Goal: Task Accomplishment & Management: Use online tool/utility

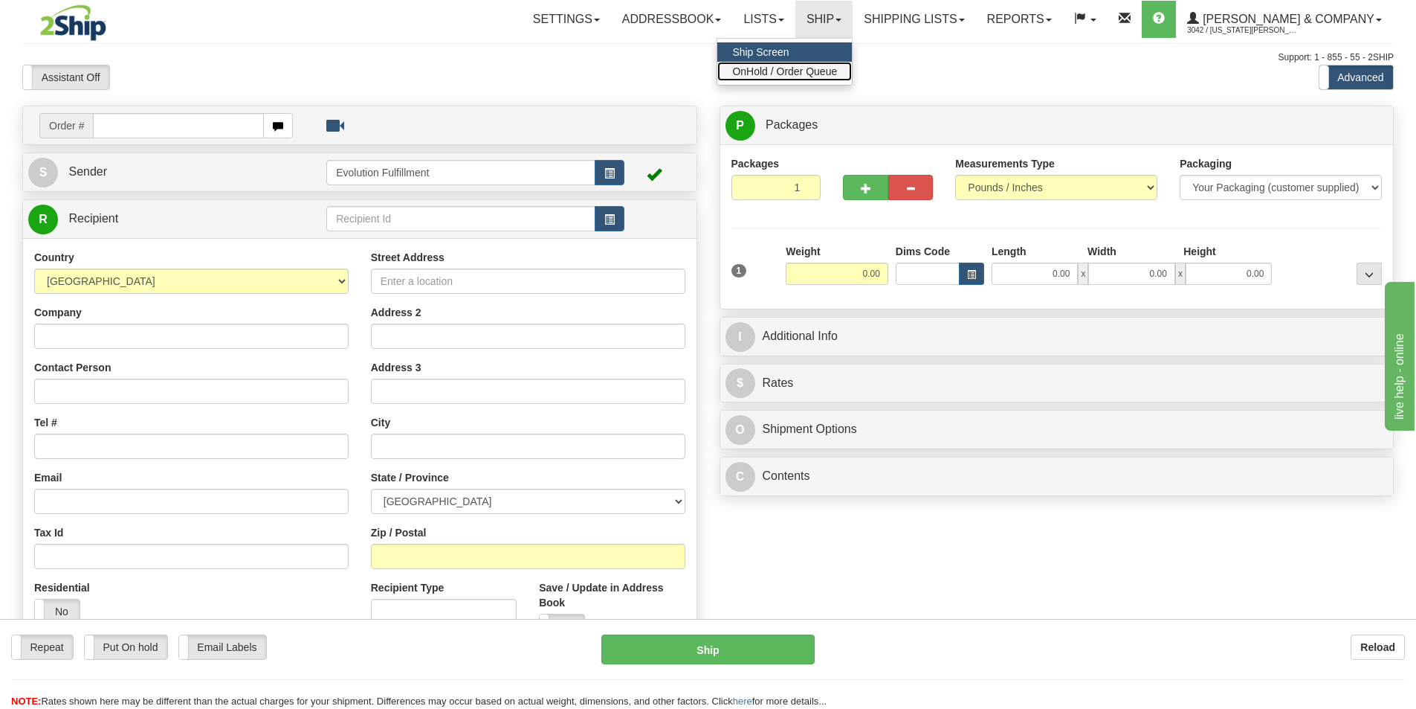
click at [837, 72] on span "OnHold / Order Queue" at bounding box center [784, 71] width 105 height 12
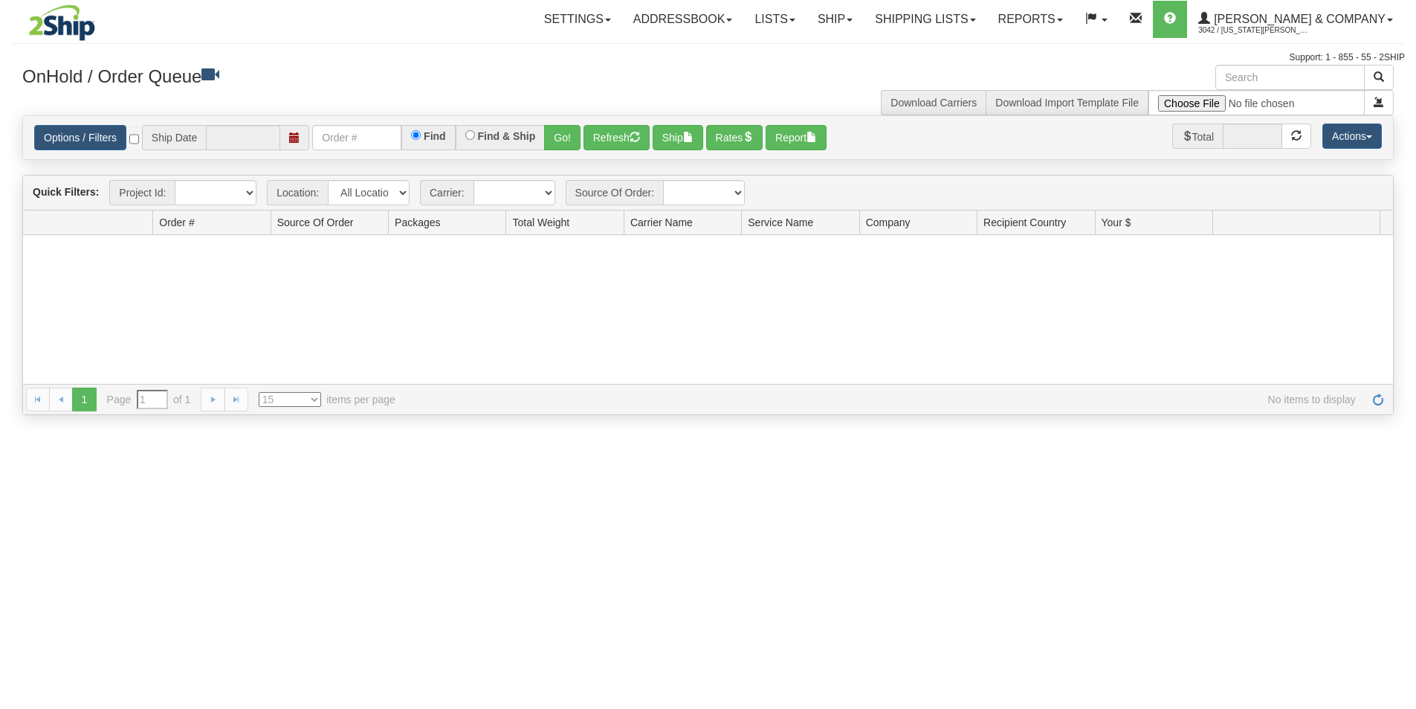
type input "[DATE]"
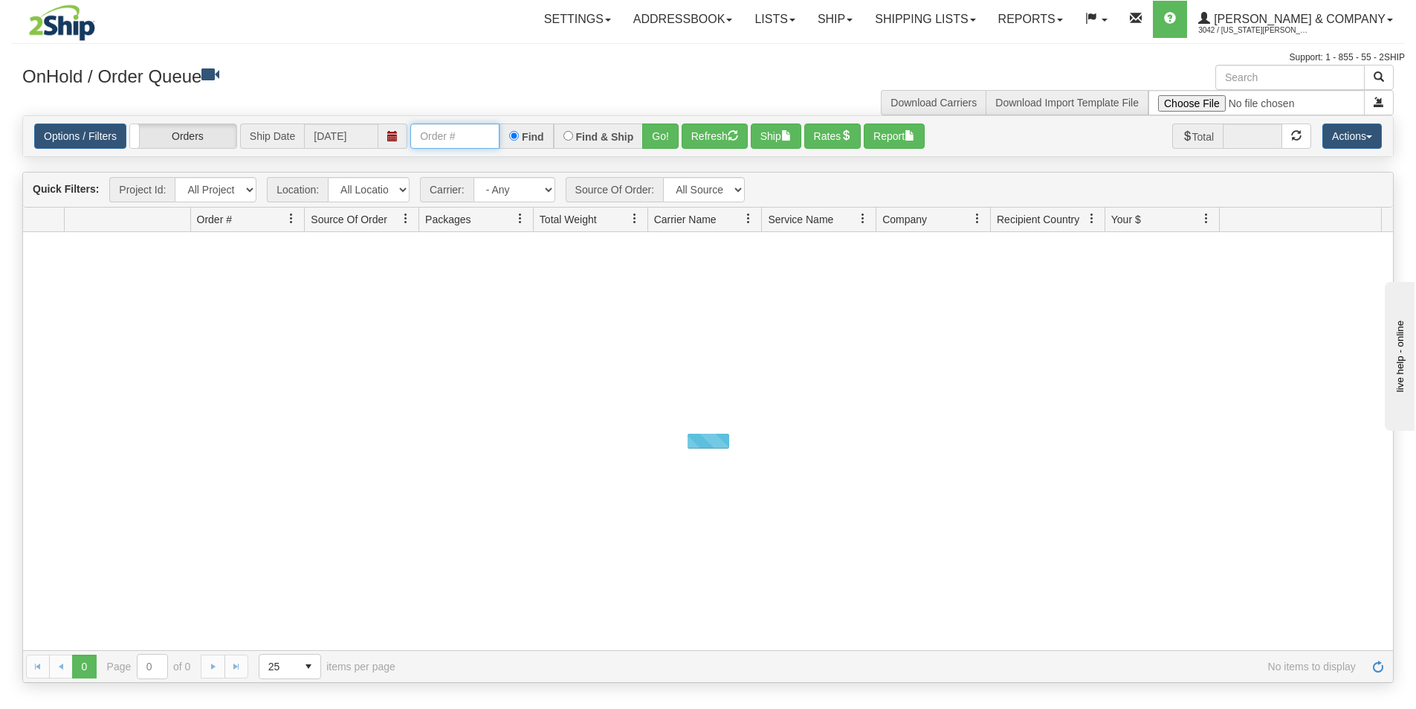
click at [464, 135] on input "text" at bounding box center [454, 135] width 89 height 25
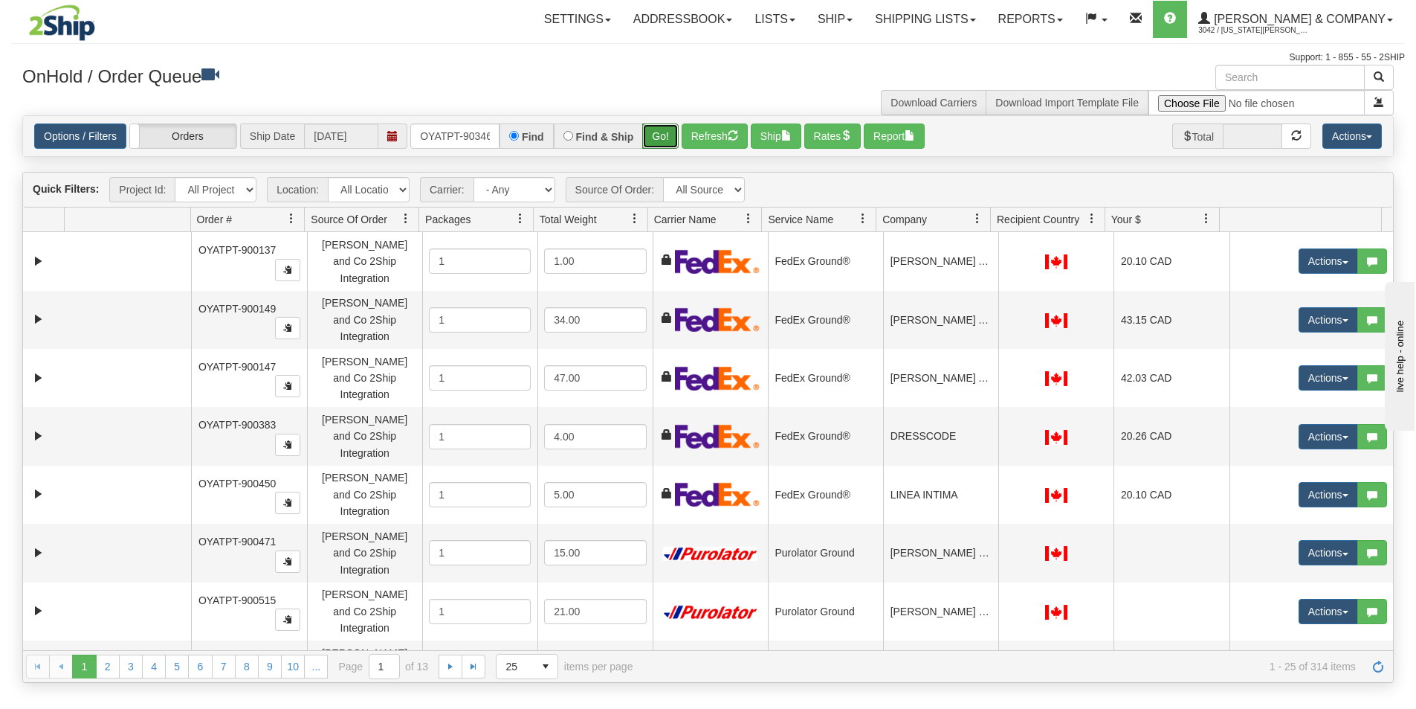
click at [676, 132] on button "Go!" at bounding box center [660, 135] width 36 height 25
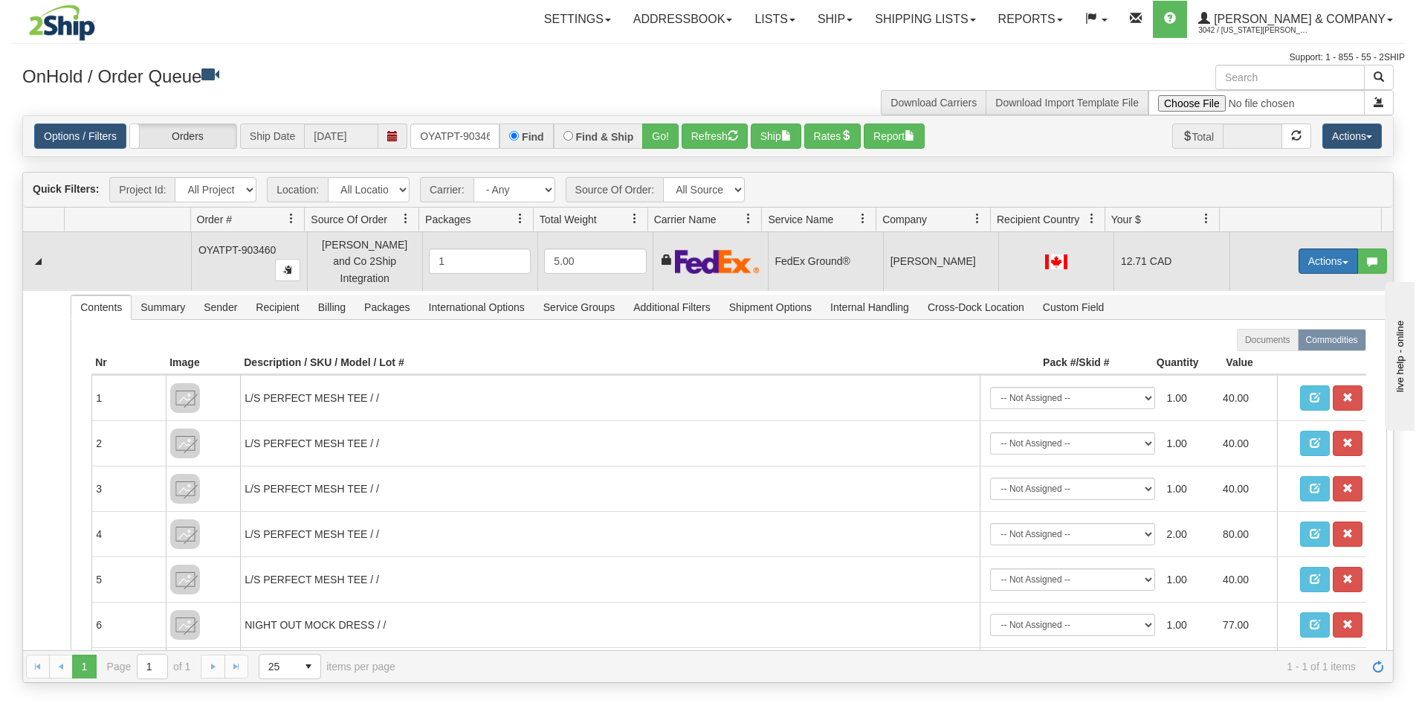
click at [1310, 262] on button "Actions" at bounding box center [1328, 260] width 59 height 25
click at [1272, 344] on link "Ship" at bounding box center [1298, 347] width 119 height 19
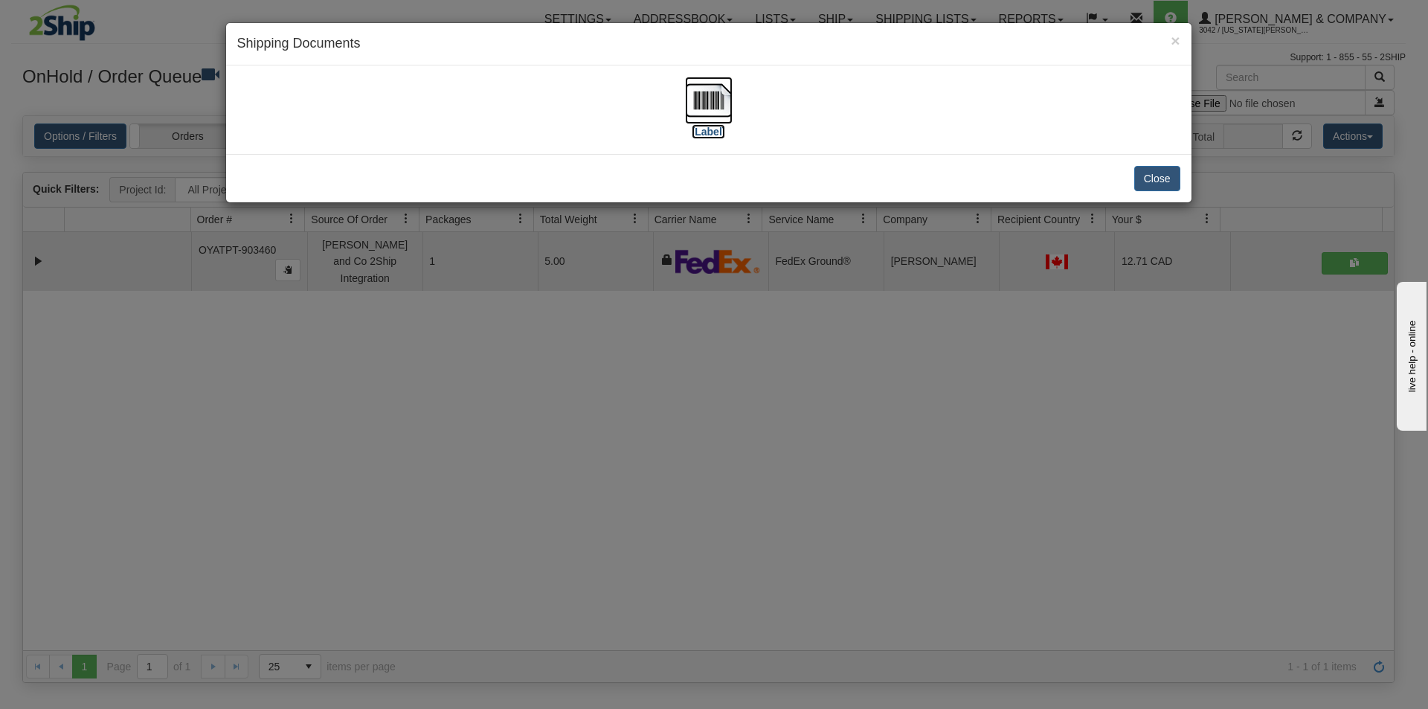
click at [703, 104] on img at bounding box center [709, 101] width 48 height 48
click at [762, 456] on div "× Shipping Documents [Label] Close" at bounding box center [714, 354] width 1428 height 709
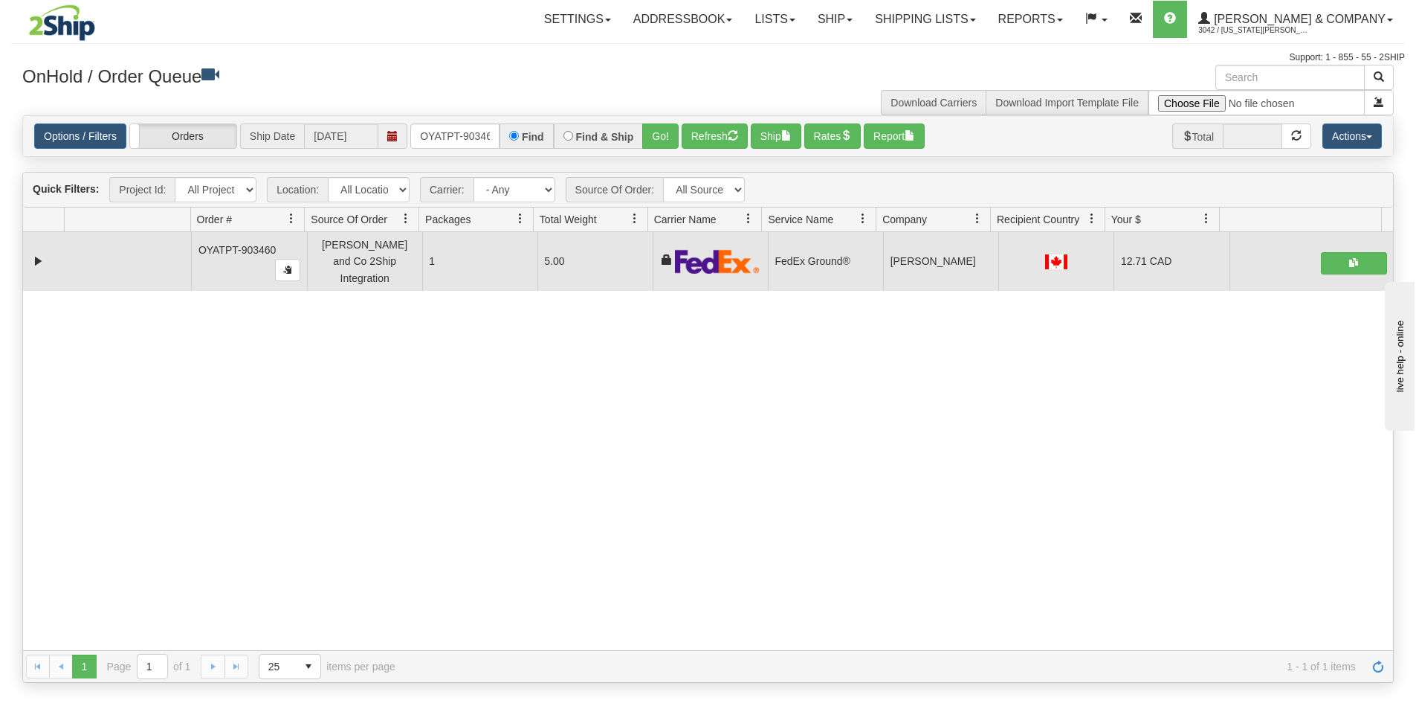
click at [711, 151] on div "Options / Filters Group Shipments Orders Ship Date [DATE] OYATPT-903460 Find Fi…" at bounding box center [708, 136] width 1370 height 40
click at [712, 146] on button "Refresh" at bounding box center [715, 135] width 66 height 25
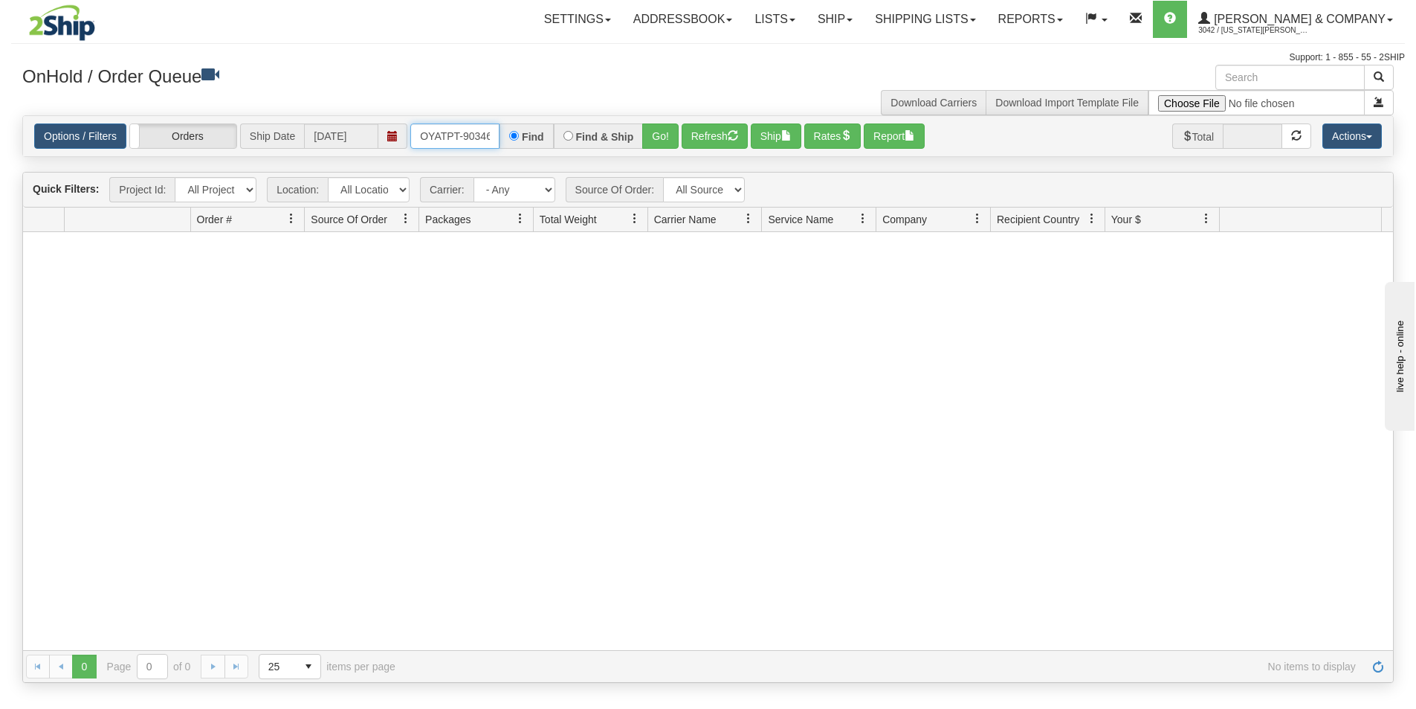
scroll to position [0, 8]
drag, startPoint x: 412, startPoint y: 140, endPoint x: 546, endPoint y: 148, distance: 134.8
click at [546, 148] on div "OYATPT-903460 Find Find & Ship Go!" at bounding box center [544, 135] width 268 height 25
click at [662, 136] on button "Go!" at bounding box center [660, 135] width 36 height 25
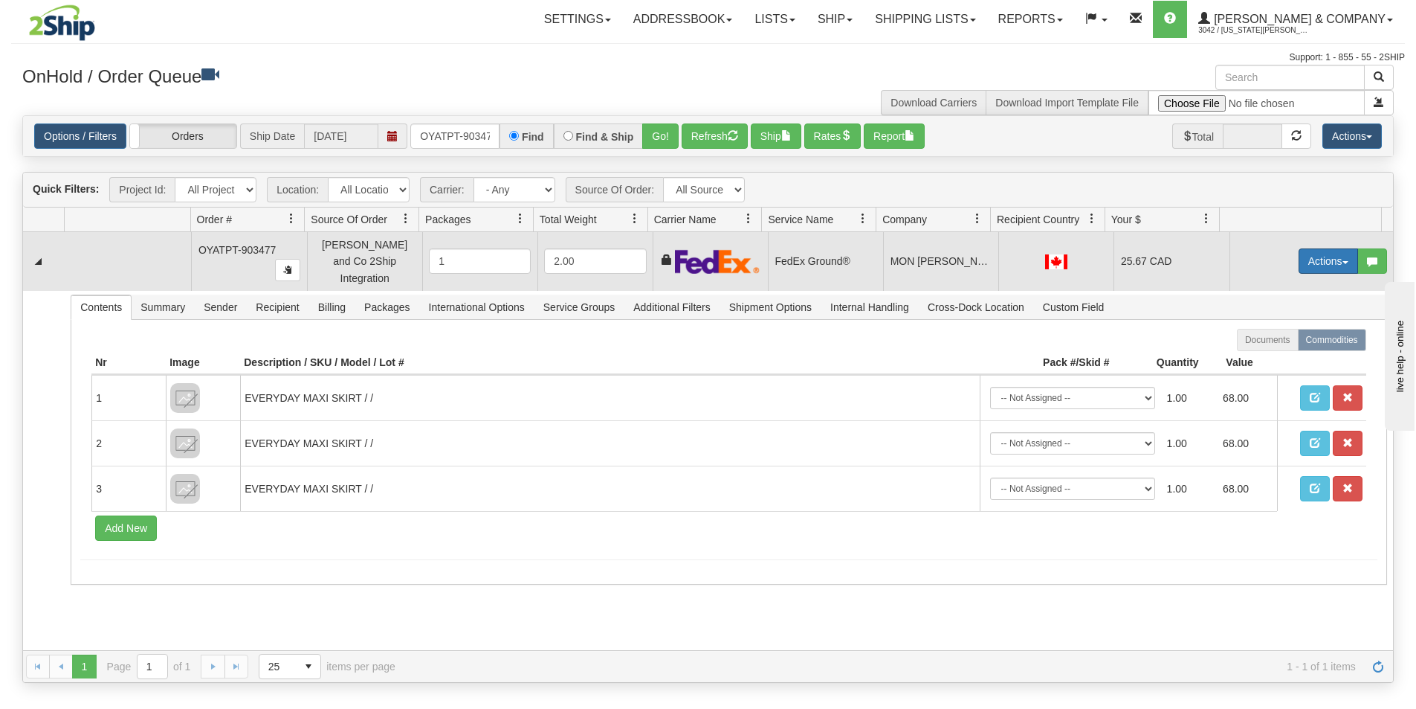
click at [1305, 258] on button "Actions" at bounding box center [1328, 260] width 59 height 25
click at [1266, 341] on span "Ship" at bounding box center [1269, 347] width 31 height 12
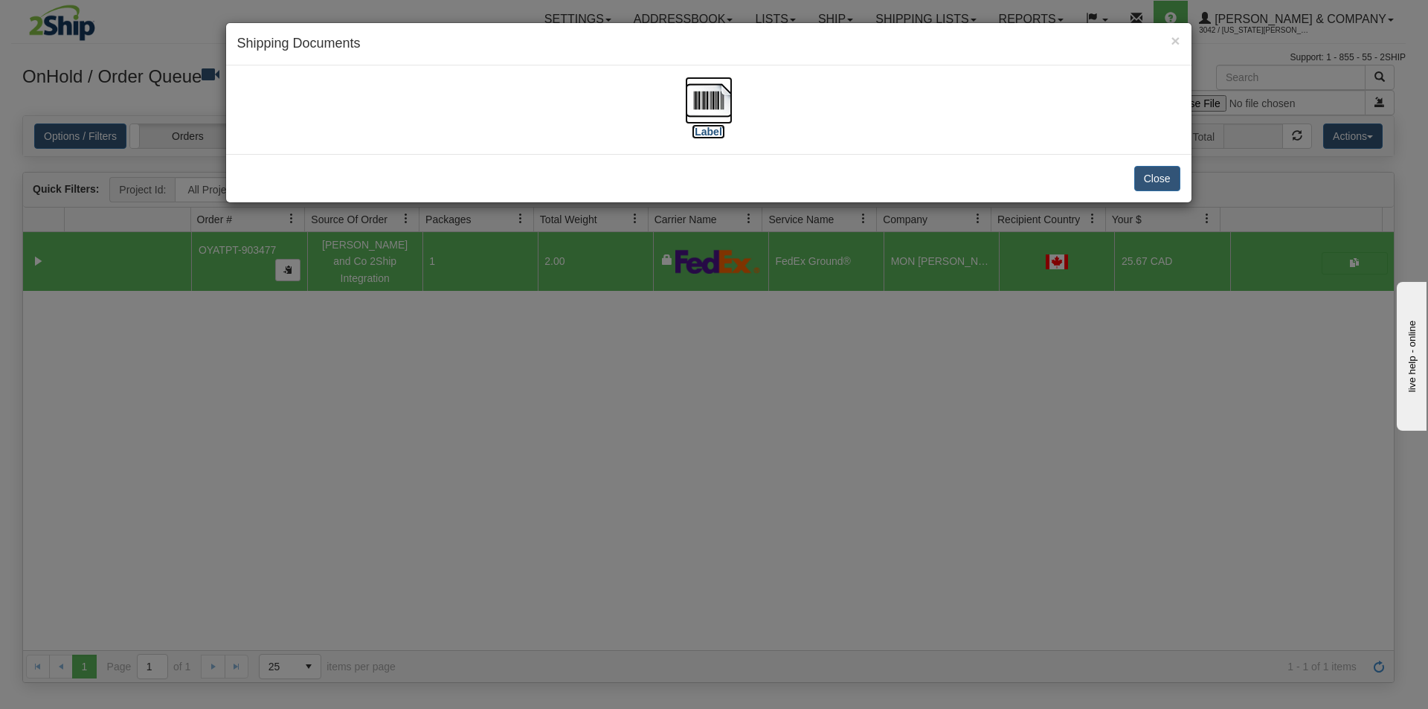
click at [720, 103] on img at bounding box center [709, 101] width 48 height 48
click at [839, 471] on div "× Shipping Documents [Label] Close" at bounding box center [714, 354] width 1428 height 709
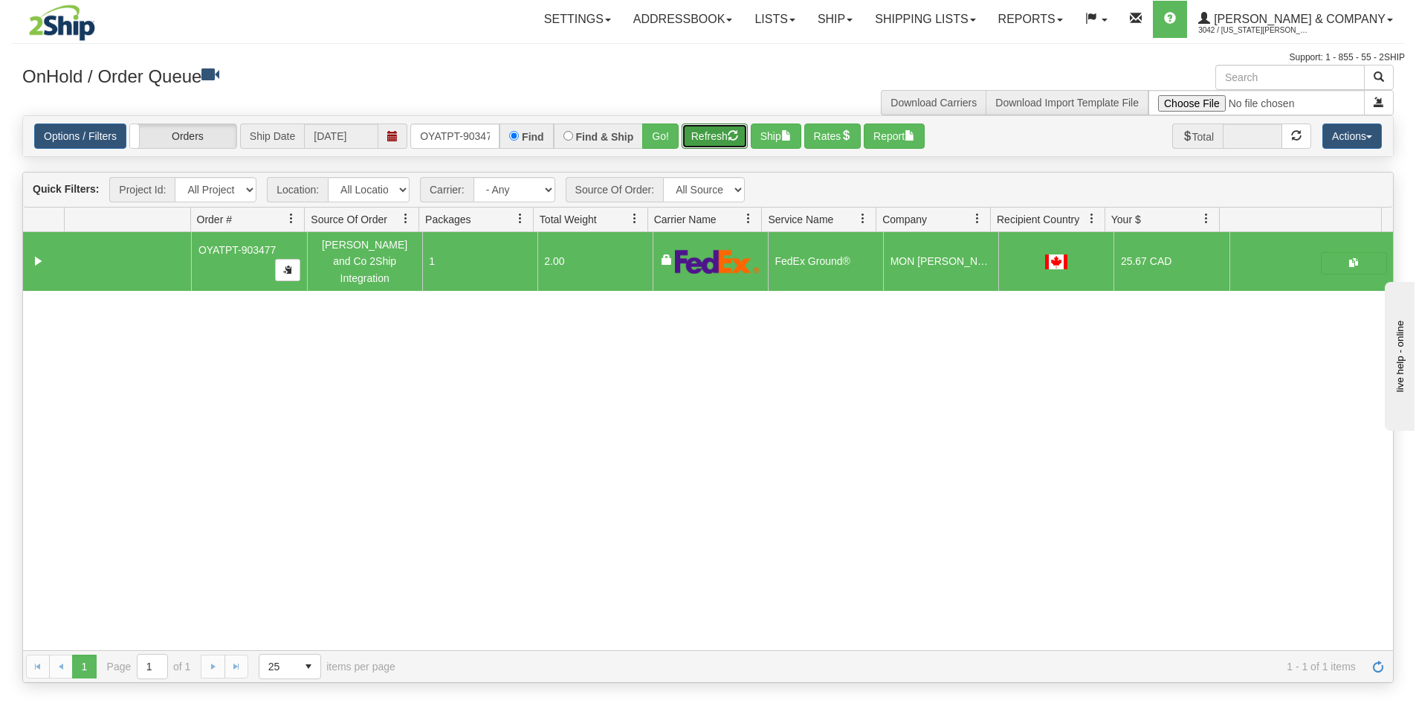
click at [726, 147] on button "Refresh" at bounding box center [715, 135] width 66 height 25
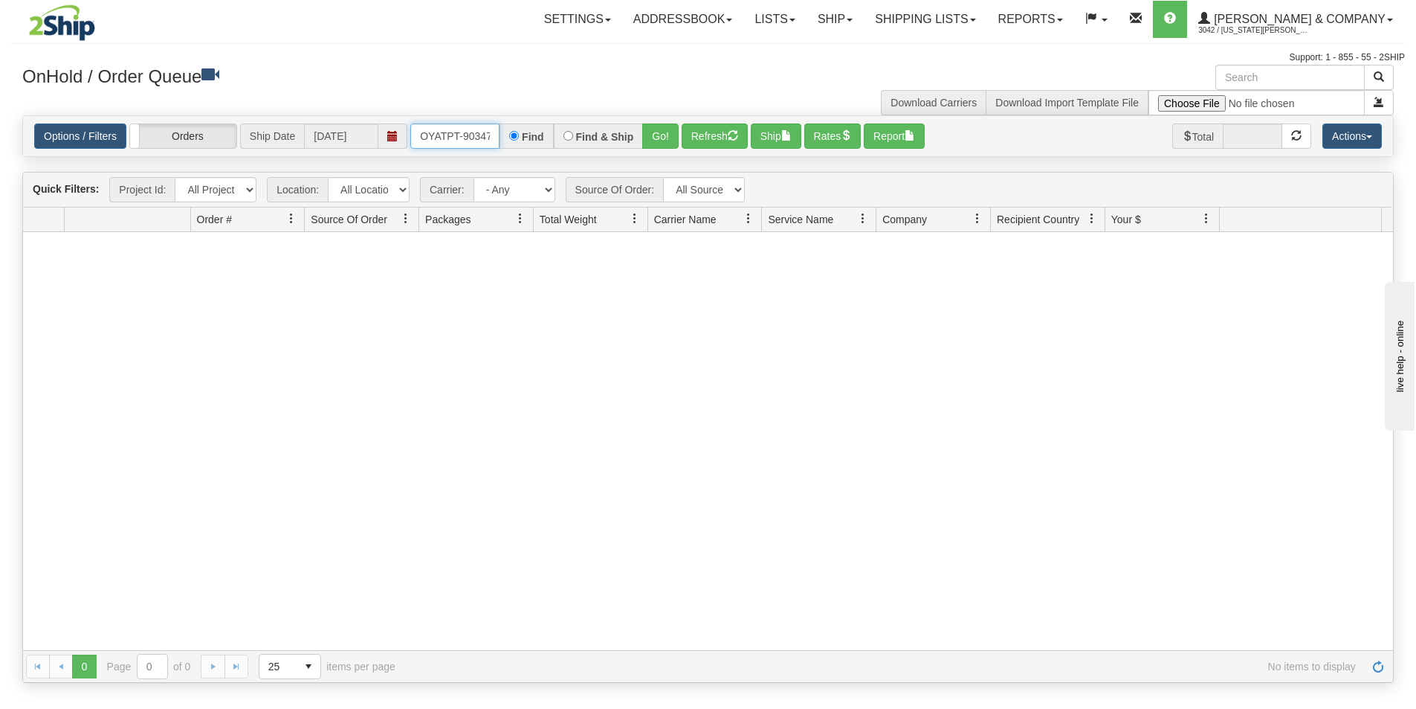
scroll to position [0, 8]
drag, startPoint x: 419, startPoint y: 127, endPoint x: 515, endPoint y: 111, distance: 98.0
click at [515, 111] on div "× OnHold / Order Queue Download Carriers Download Import Template File Is equal…" at bounding box center [708, 374] width 1394 height 618
drag, startPoint x: 668, startPoint y: 141, endPoint x: 672, endPoint y: 45, distance: 96.8
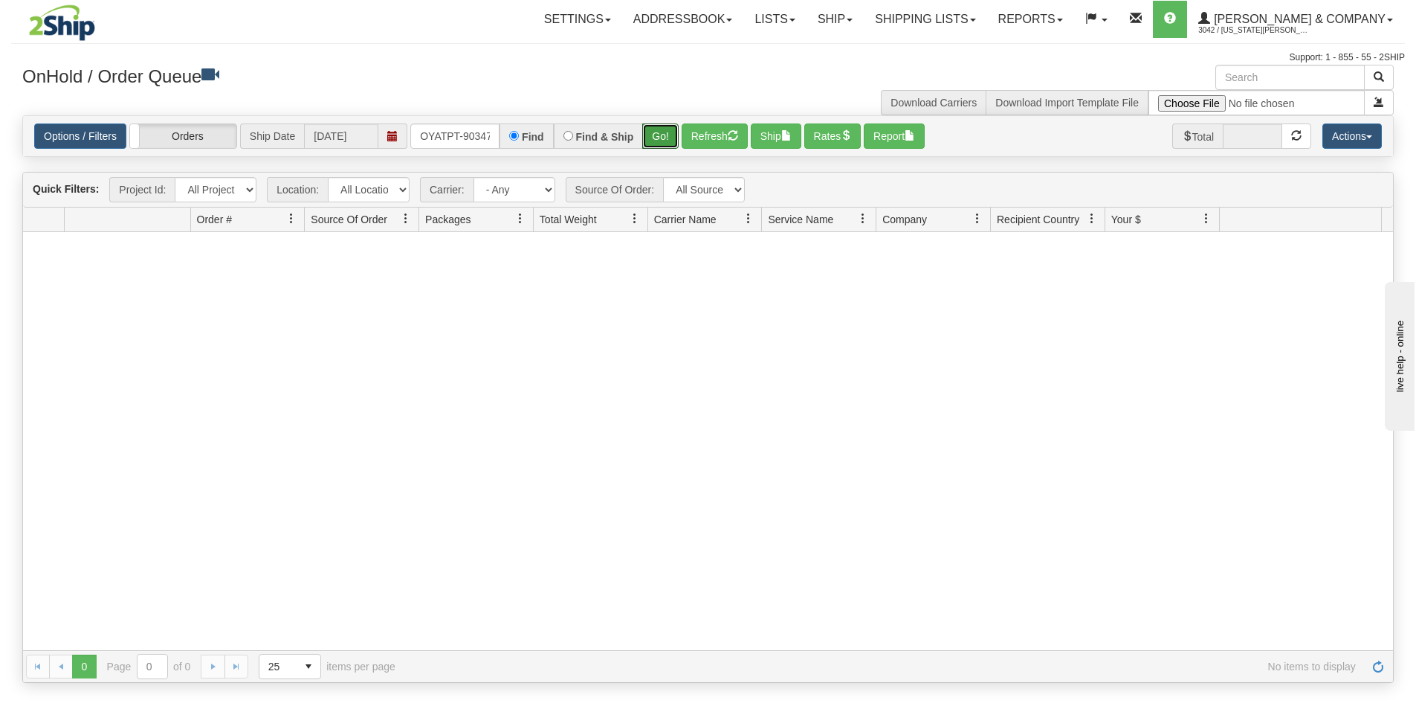
click at [666, 141] on button "Go!" at bounding box center [660, 135] width 36 height 25
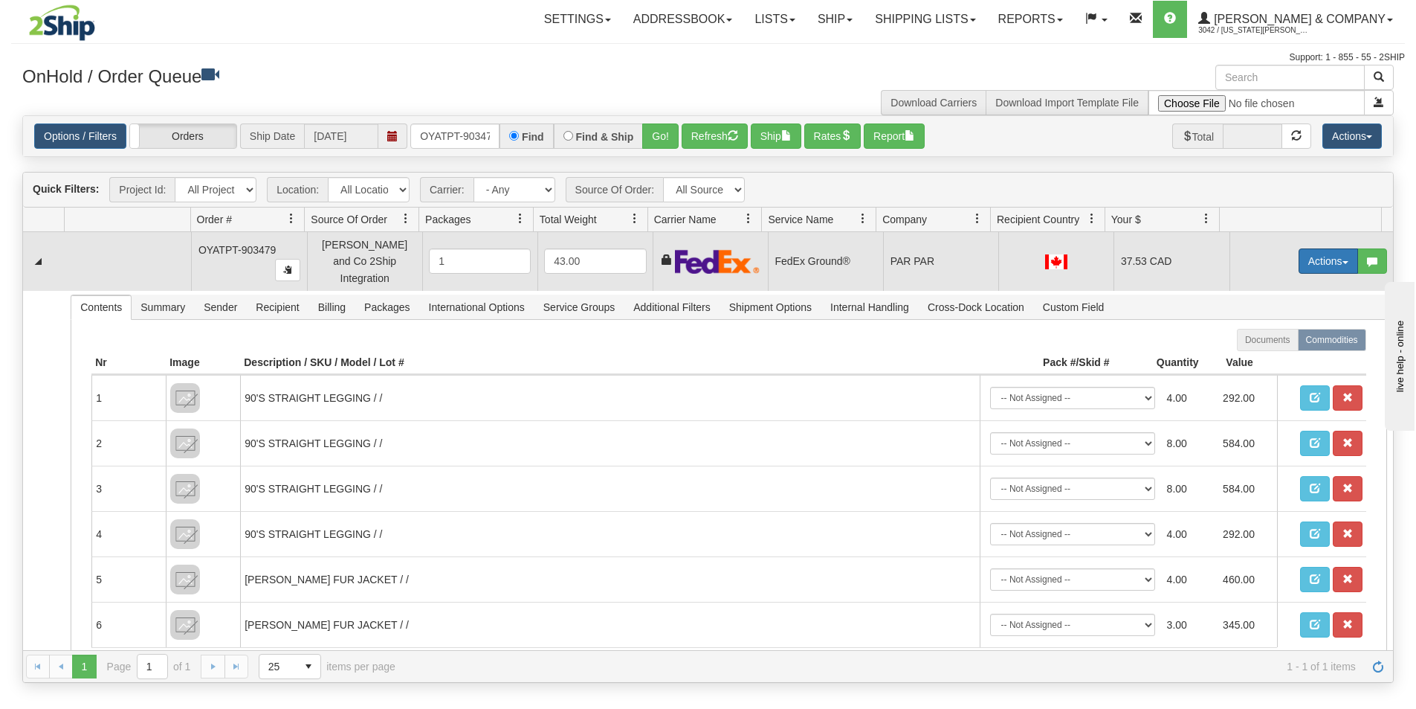
click at [1330, 255] on button "Actions" at bounding box center [1328, 260] width 59 height 25
click at [1278, 342] on link "Ship" at bounding box center [1298, 347] width 119 height 19
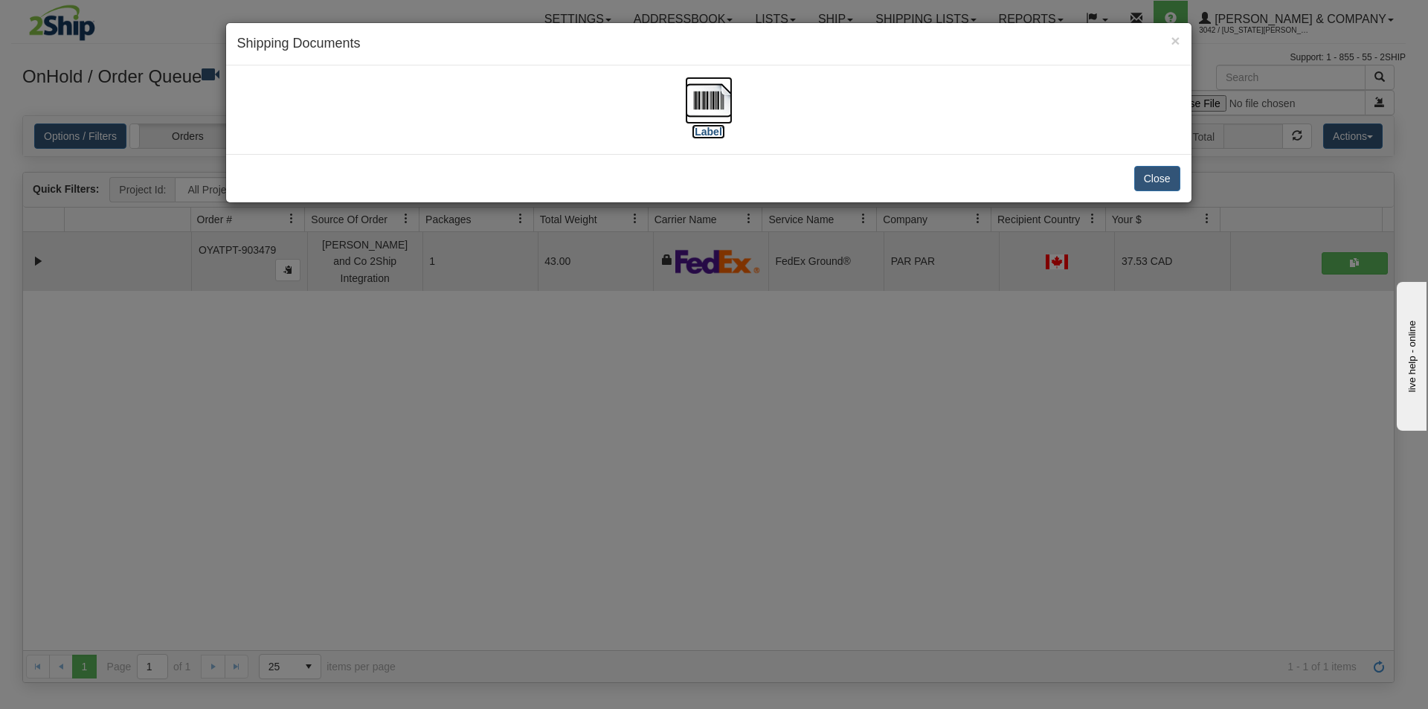
click at [720, 100] on img at bounding box center [709, 101] width 48 height 48
click at [801, 379] on div "× Shipping Documents [Label] Close" at bounding box center [714, 354] width 1428 height 709
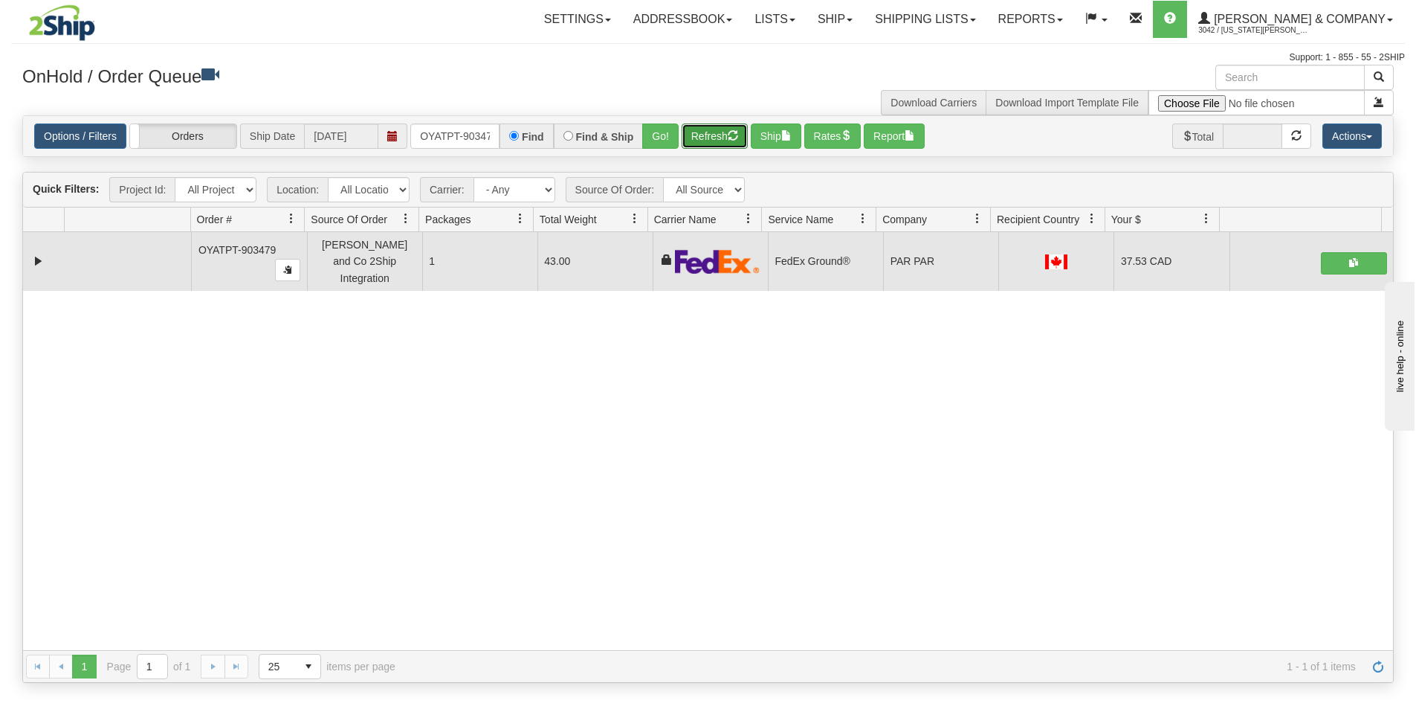
click at [717, 138] on button "Refresh" at bounding box center [715, 135] width 66 height 25
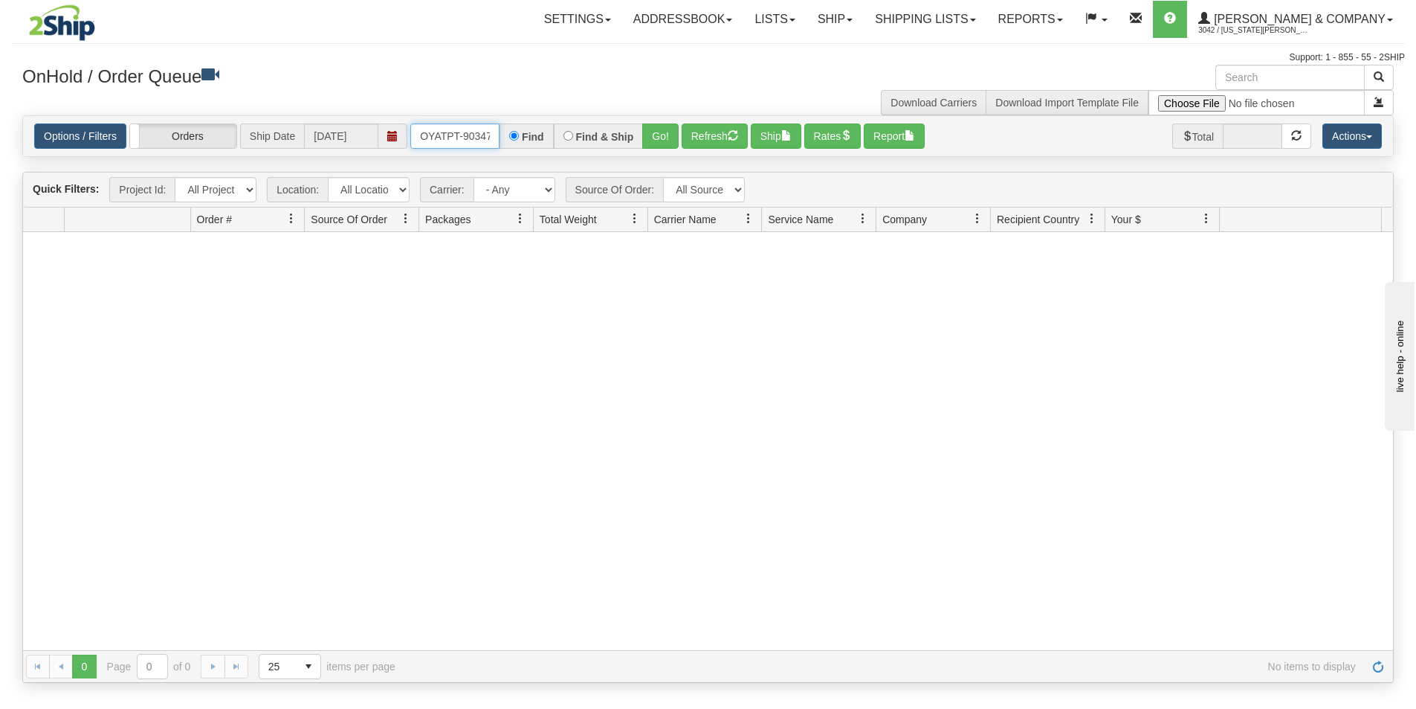
scroll to position [0, 8]
drag, startPoint x: 418, startPoint y: 134, endPoint x: 533, endPoint y: 120, distance: 116.0
click at [533, 123] on div "Options / Filters Group Shipments Orders Ship Date [DATE] OYATPT-903479 Find Fi…" at bounding box center [708, 136] width 1370 height 40
click at [667, 141] on button "Go!" at bounding box center [660, 135] width 36 height 25
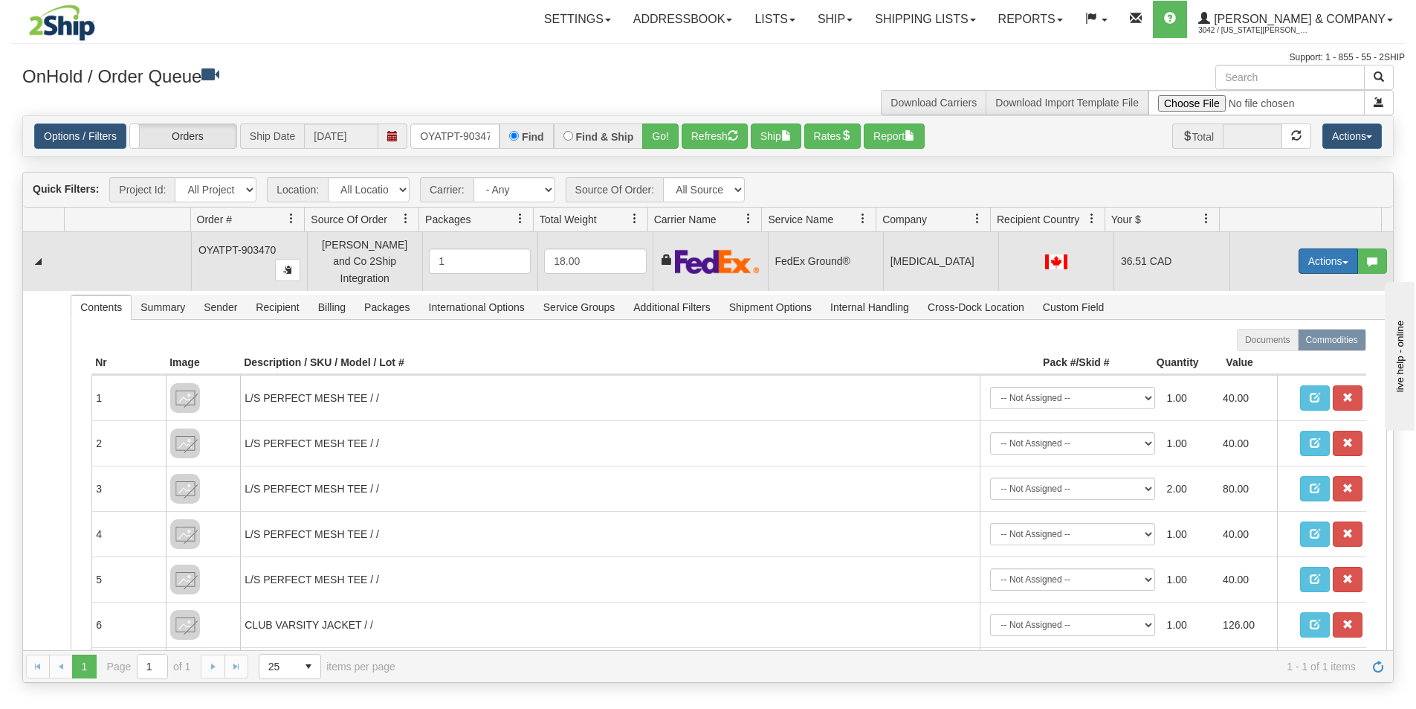
click at [1299, 257] on button "Actions" at bounding box center [1328, 260] width 59 height 25
click at [1277, 347] on link "Ship" at bounding box center [1298, 347] width 119 height 19
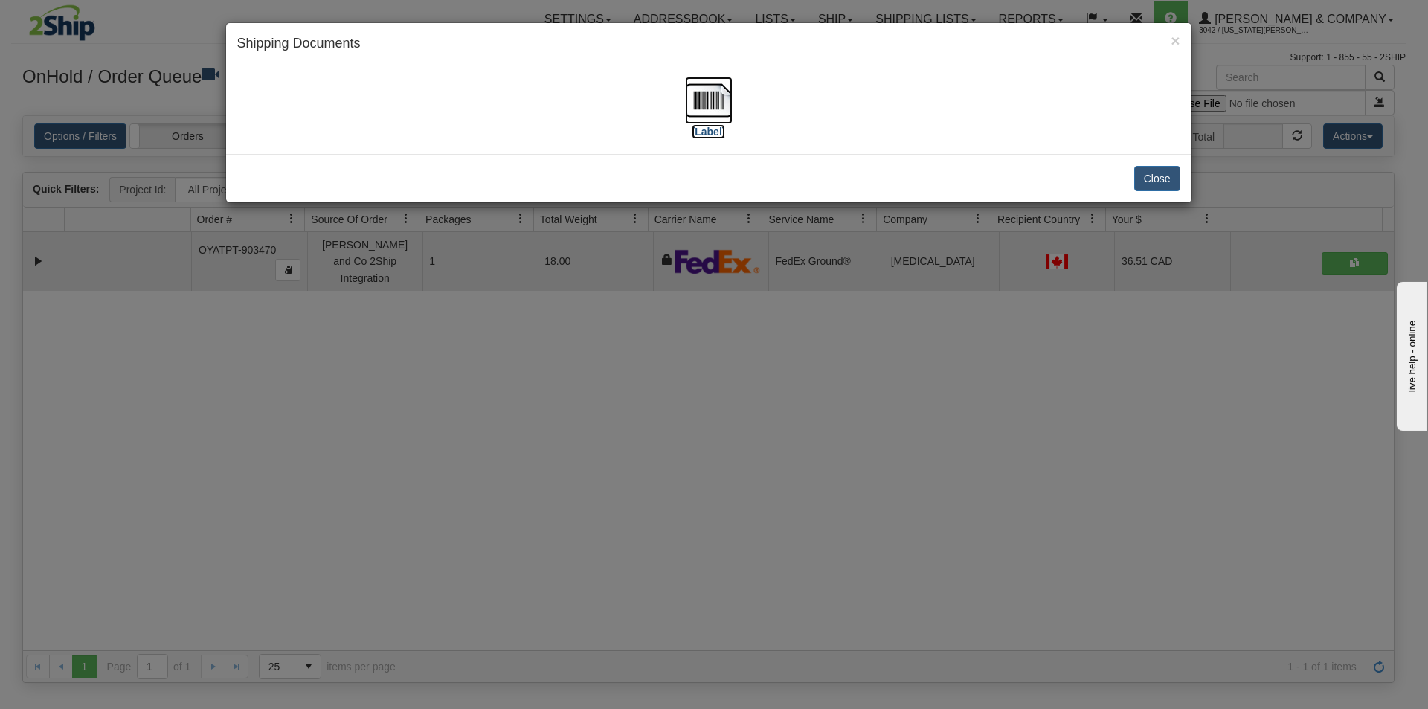
click at [701, 104] on img at bounding box center [709, 101] width 48 height 48
click at [731, 449] on div "× Shipping Documents [Label] Close" at bounding box center [714, 354] width 1428 height 709
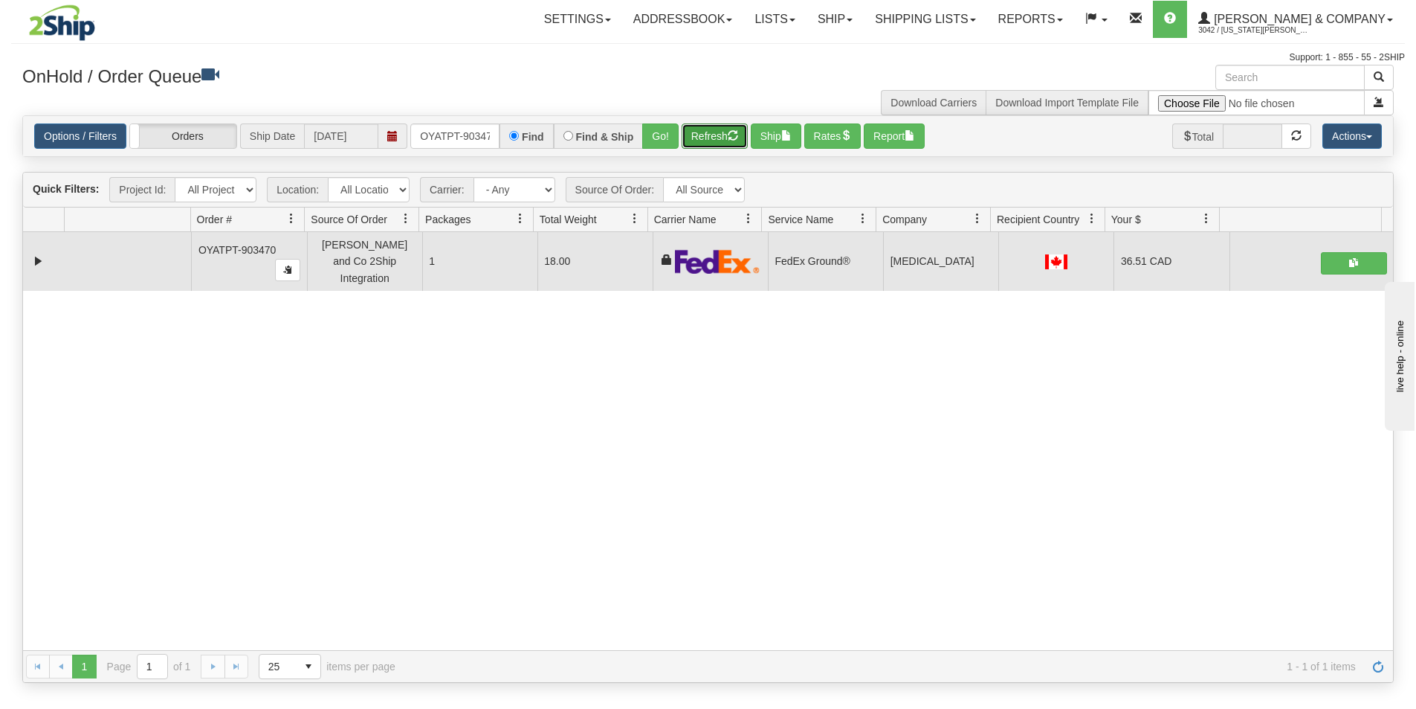
click at [710, 130] on button "Refresh" at bounding box center [715, 135] width 66 height 25
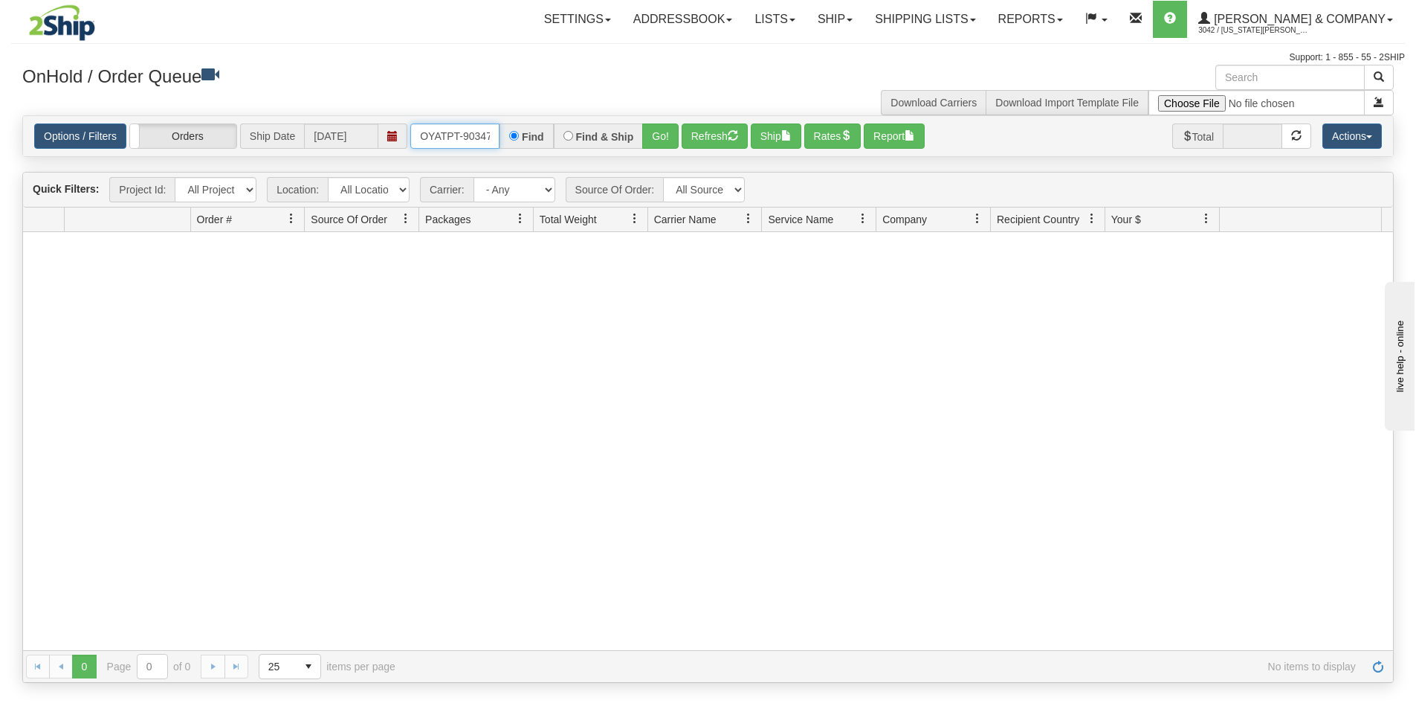
scroll to position [0, 8]
drag, startPoint x: 422, startPoint y: 129, endPoint x: 506, endPoint y: 127, distance: 84.0
click at [506, 127] on div "OYATPT-903470 Find Find & Ship Go!" at bounding box center [544, 135] width 268 height 25
type input "OYATPT-903465"
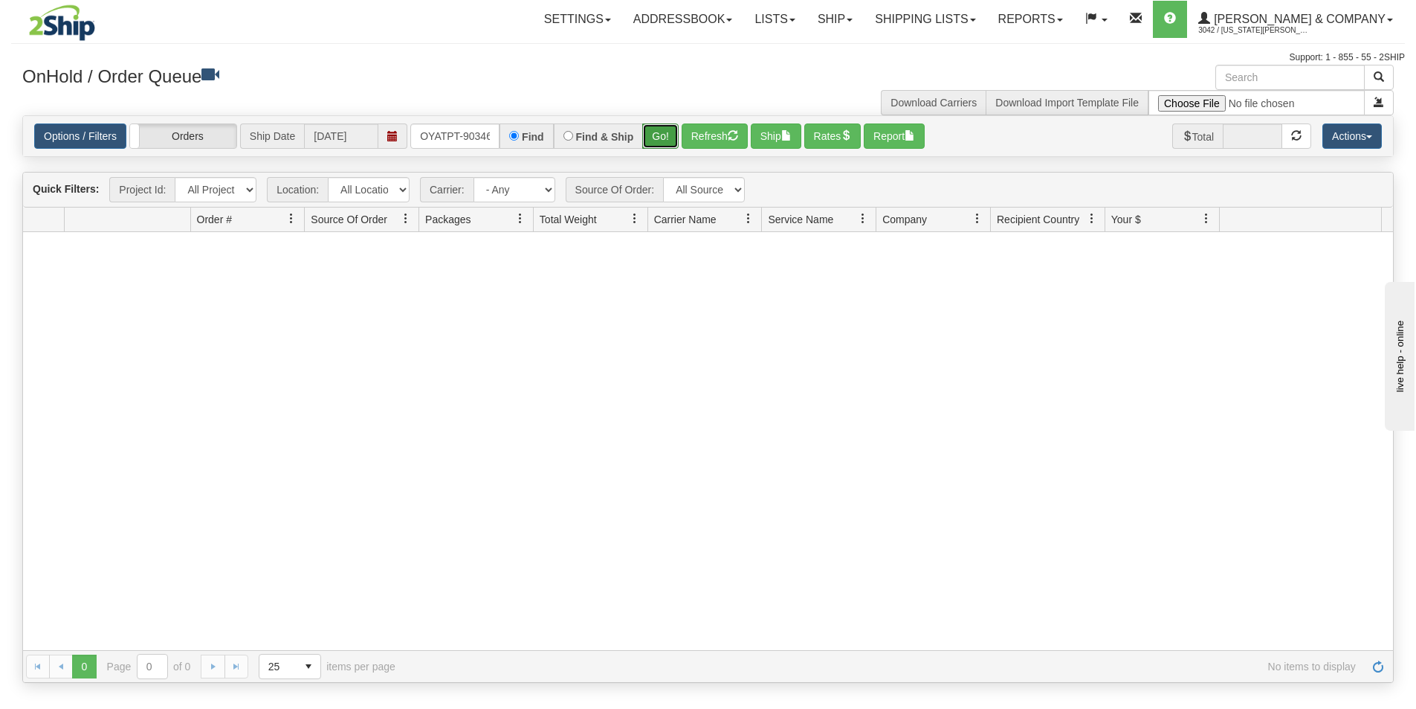
click at [657, 136] on button "Go!" at bounding box center [660, 135] width 36 height 25
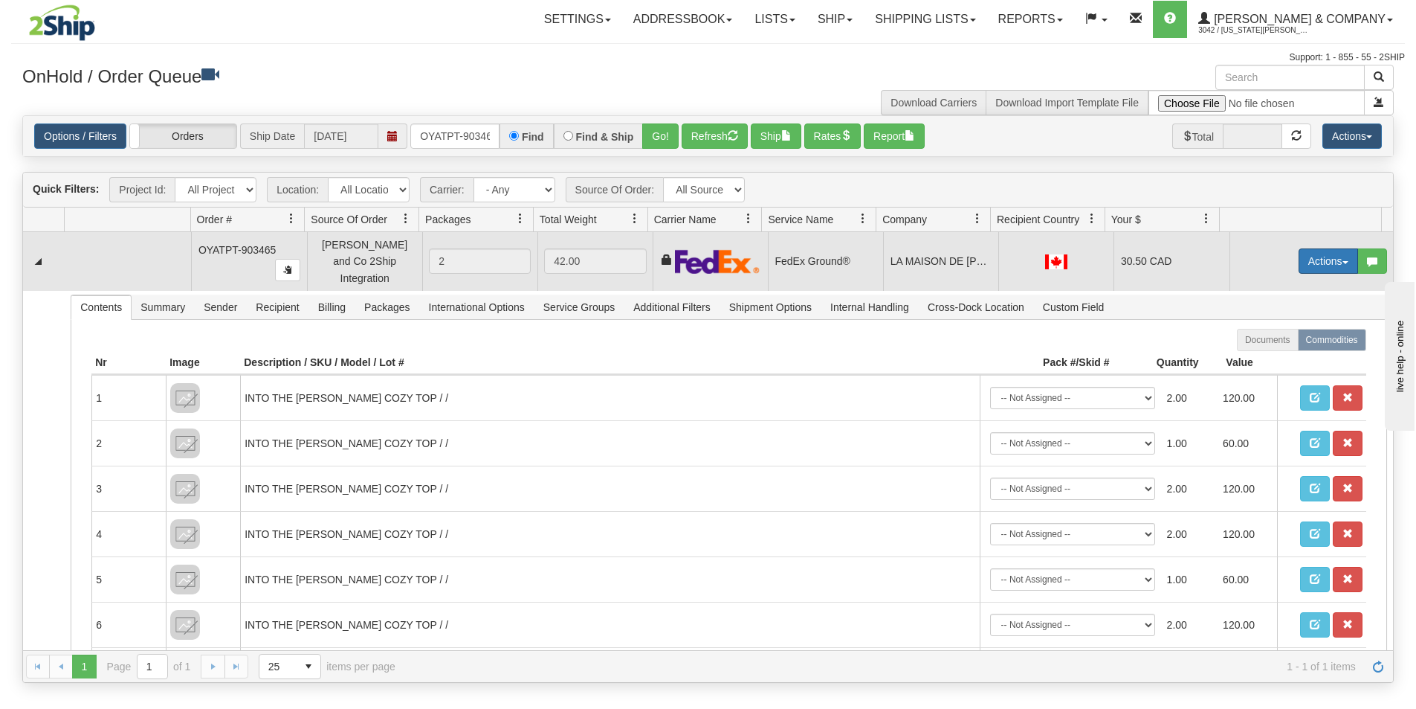
click at [1314, 262] on button "Actions" at bounding box center [1328, 260] width 59 height 25
click at [1272, 338] on link "Ship" at bounding box center [1298, 347] width 119 height 19
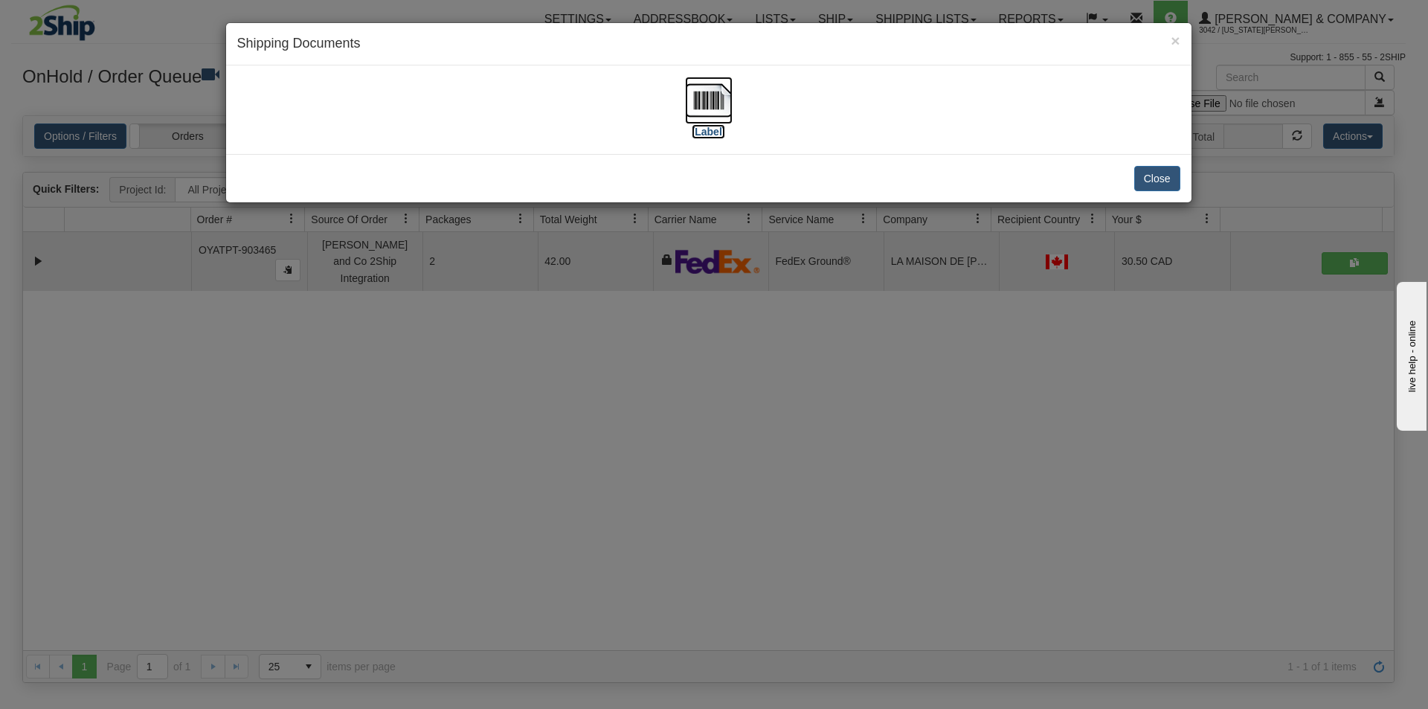
click at [703, 91] on img at bounding box center [709, 101] width 48 height 48
click at [552, 584] on div "× Shipping Documents [Label] Close" at bounding box center [714, 354] width 1428 height 709
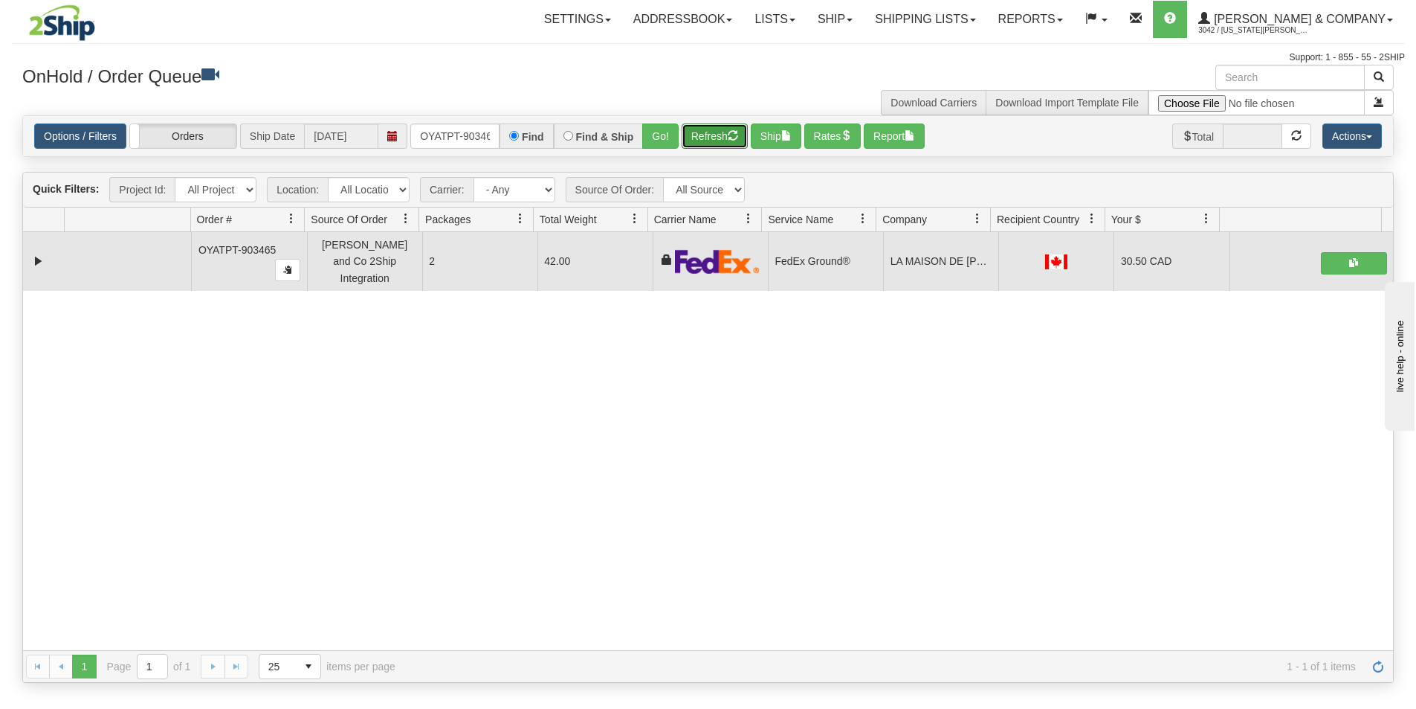
click at [699, 137] on button "Refresh" at bounding box center [715, 135] width 66 height 25
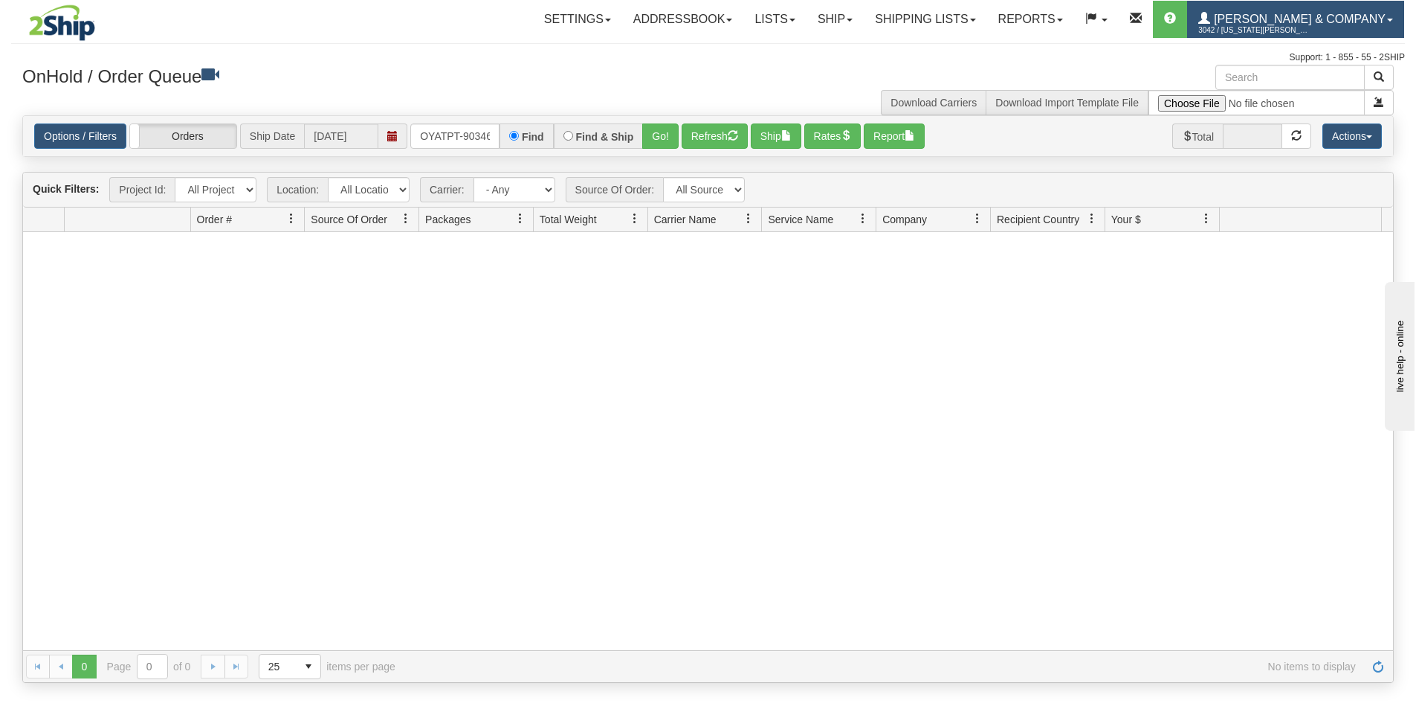
click at [1290, 24] on span "3042 / [US_STATE][PERSON_NAME]" at bounding box center [1255, 30] width 112 height 15
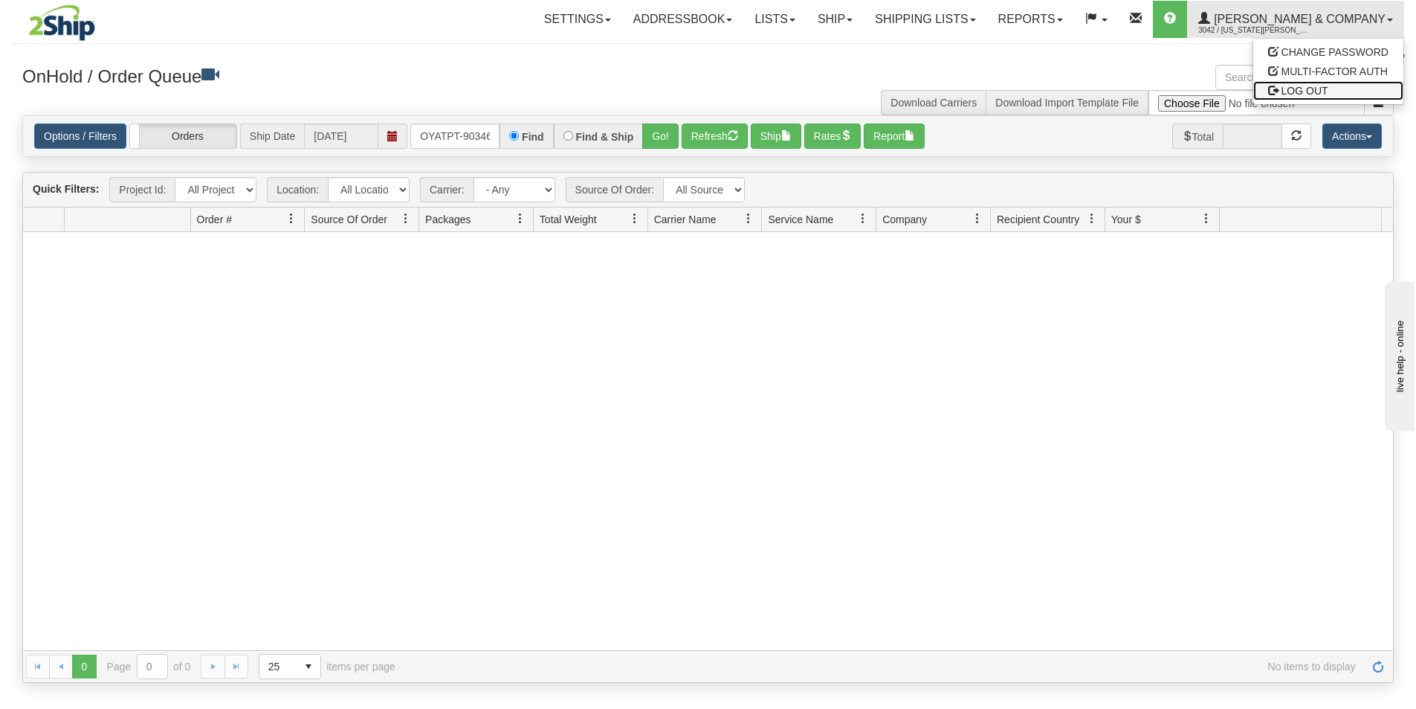
click at [1299, 91] on span "LOG OUT" at bounding box center [1305, 91] width 47 height 12
